Goal: Find specific page/section

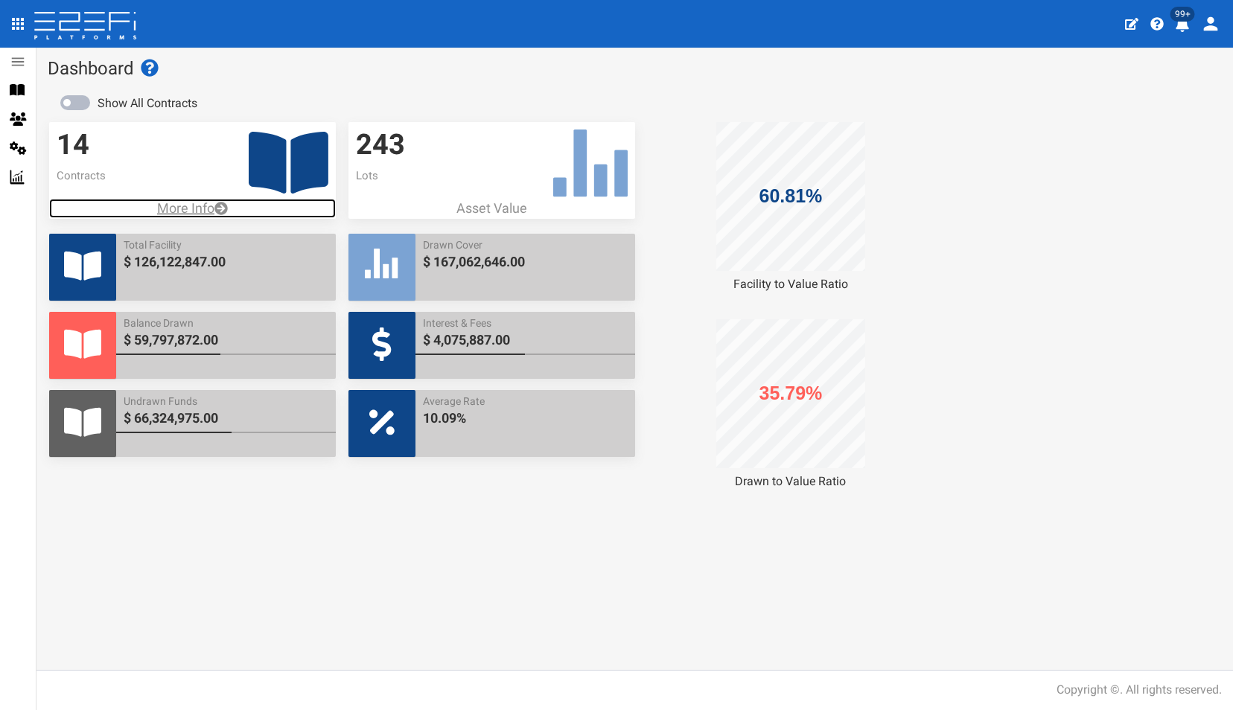
click at [175, 208] on p "More Info" at bounding box center [192, 208] width 287 height 19
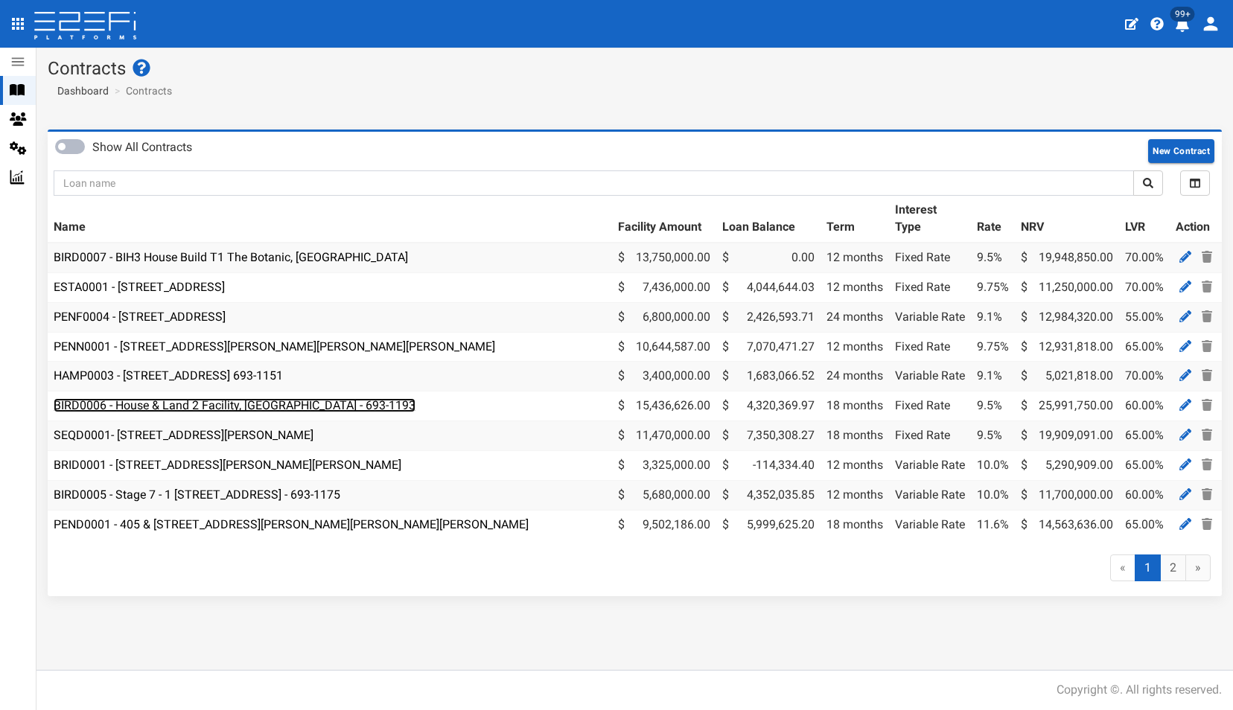
click at [308, 408] on link "BIRD0006 - House & Land 2 Facility, [GEOGRAPHIC_DATA] - 693-1193" at bounding box center [235, 405] width 362 height 14
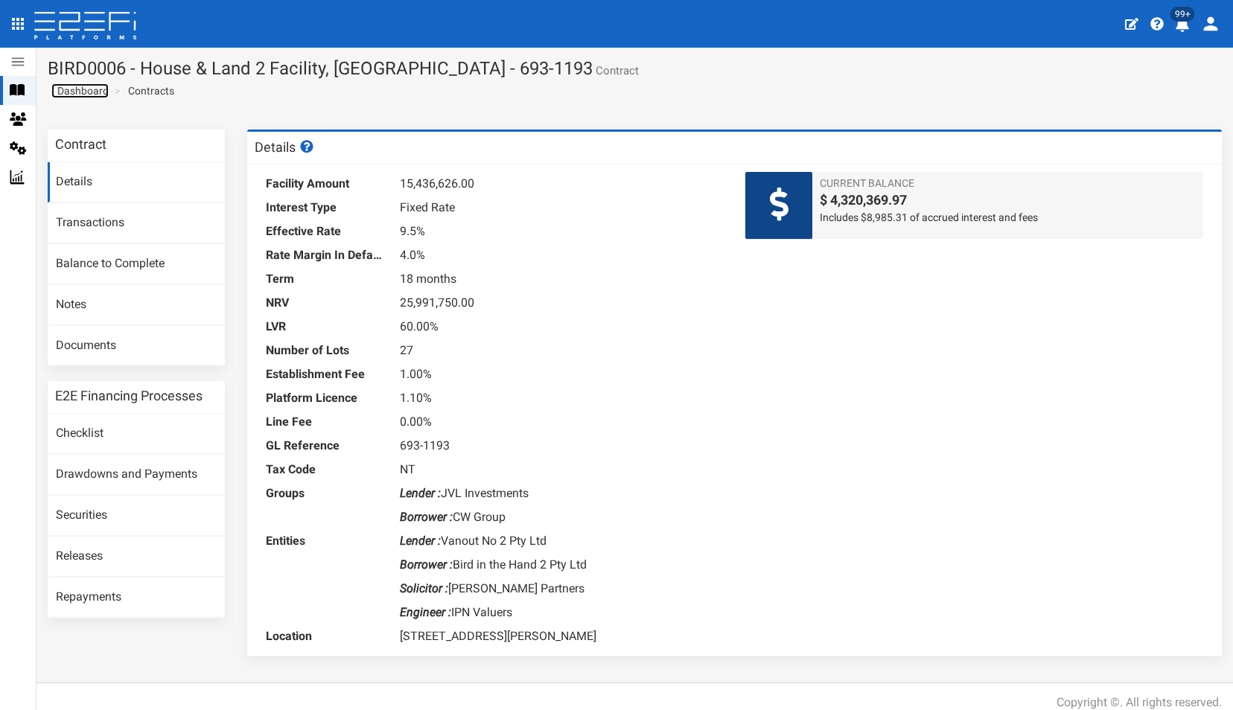
click at [97, 90] on span "Dashboard" at bounding box center [79, 91] width 57 height 12
